Goal: Task Accomplishment & Management: Use online tool/utility

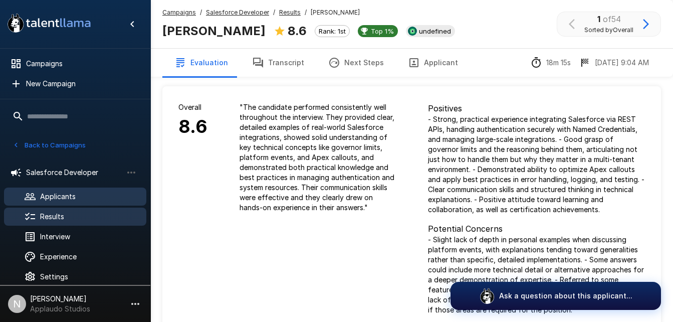
click at [64, 192] on span "Applicants" at bounding box center [89, 197] width 98 height 10
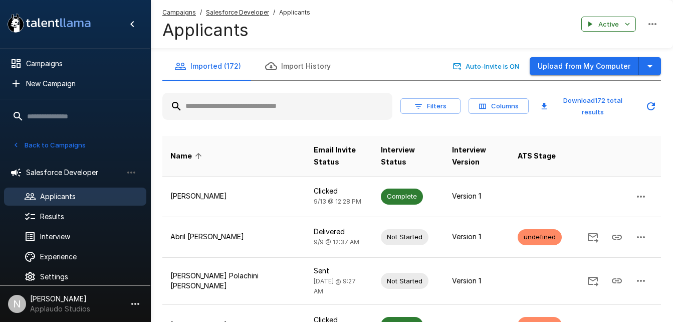
click at [573, 64] on button "Upload from My Computer" at bounding box center [584, 66] width 109 height 19
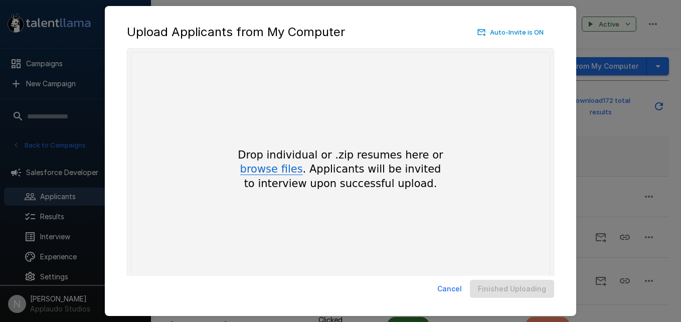
click at [266, 175] on button "browse files" at bounding box center [271, 169] width 63 height 11
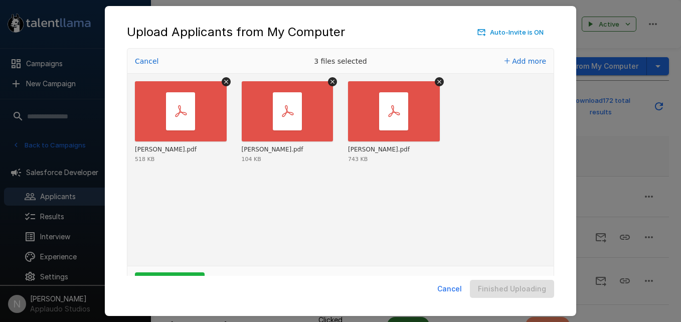
scroll to position [33, 0]
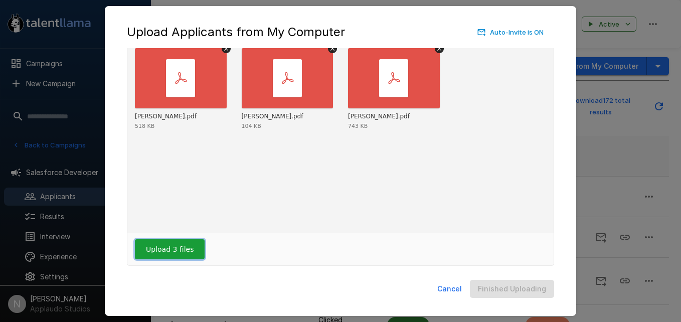
click at [179, 247] on button "Upload 3 files" at bounding box center [170, 249] width 70 height 20
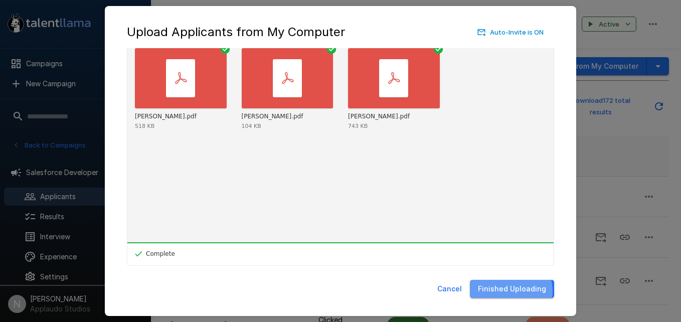
click at [513, 291] on button "Finished Uploading" at bounding box center [512, 289] width 84 height 19
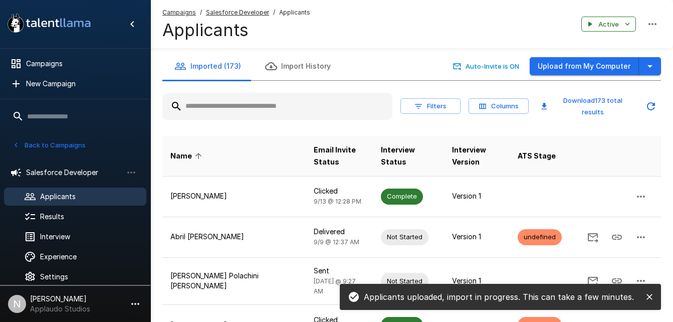
click at [277, 72] on button "Import History" at bounding box center [298, 66] width 90 height 28
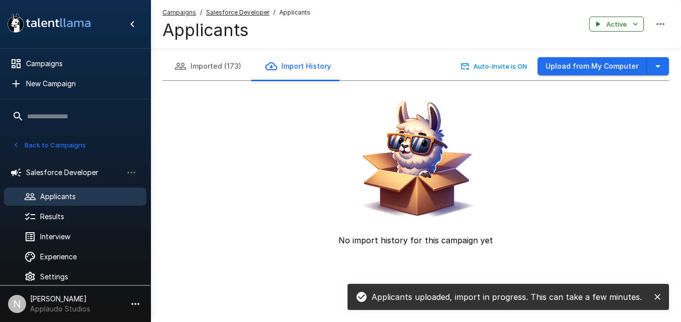
click at [205, 71] on button "Imported (173)" at bounding box center [207, 66] width 91 height 28
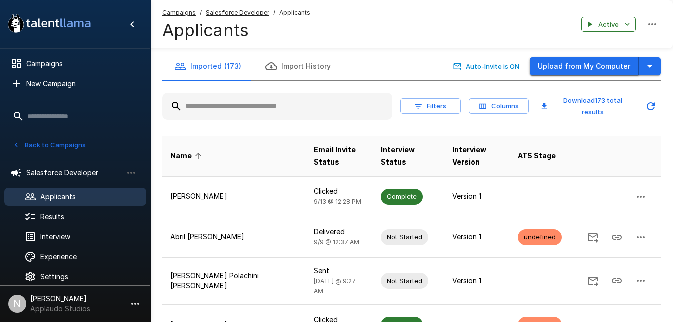
click at [559, 72] on button "Upload from My Computer" at bounding box center [584, 66] width 109 height 19
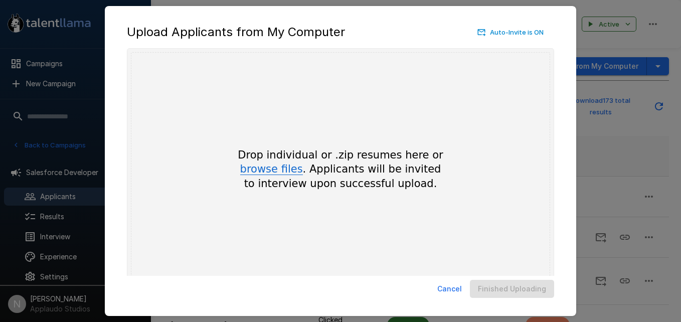
click at [270, 175] on button "browse files" at bounding box center [271, 169] width 63 height 11
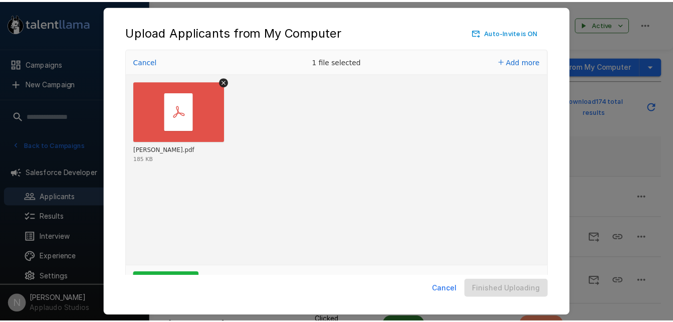
scroll to position [33, 0]
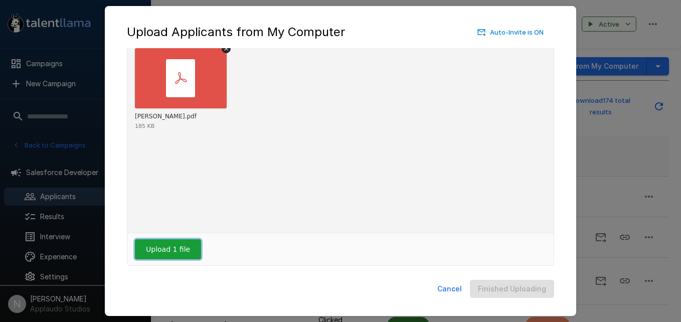
click at [178, 244] on button "Upload 1 file" at bounding box center [168, 249] width 66 height 20
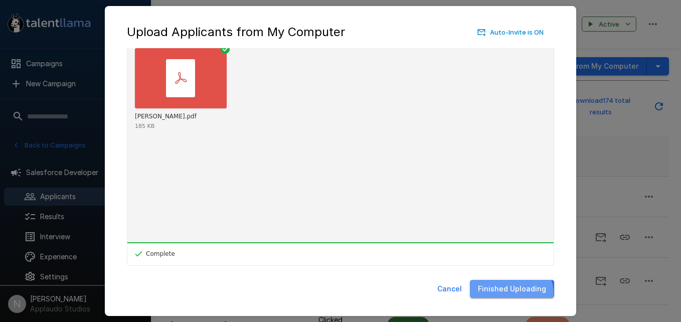
click at [511, 294] on button "Finished Uploading" at bounding box center [512, 289] width 84 height 19
